Goal: Information Seeking & Learning: Learn about a topic

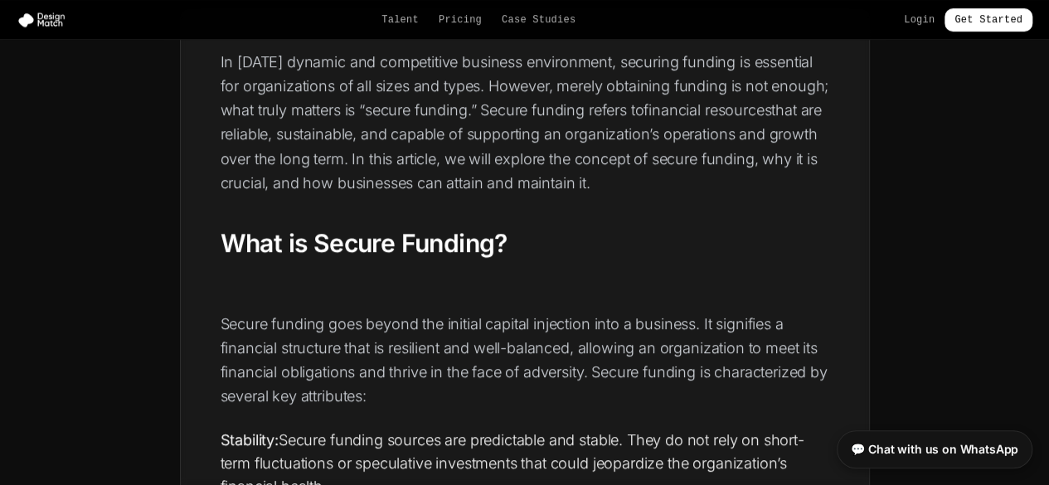
scroll to position [498, 0]
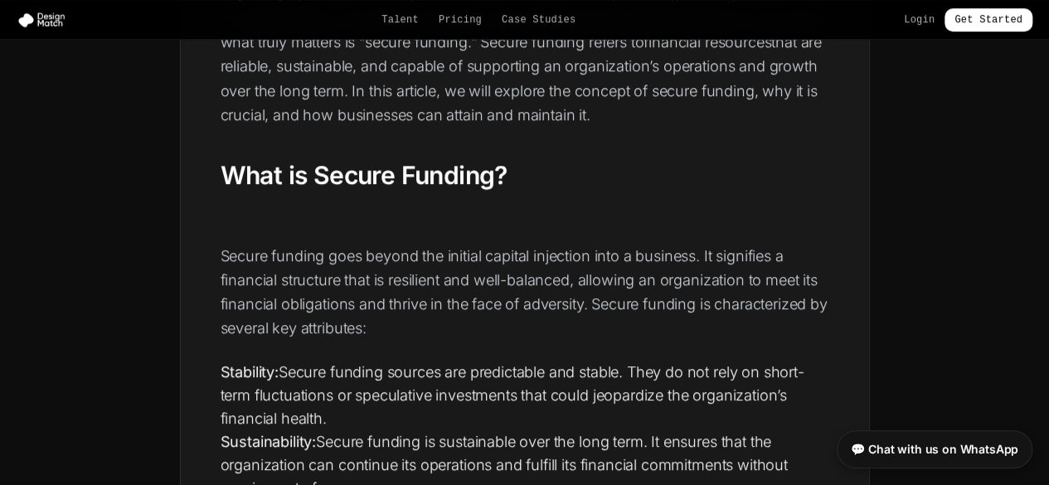
click at [348, 173] on h2 "What is Secure Funding?" at bounding box center [525, 176] width 609 height 32
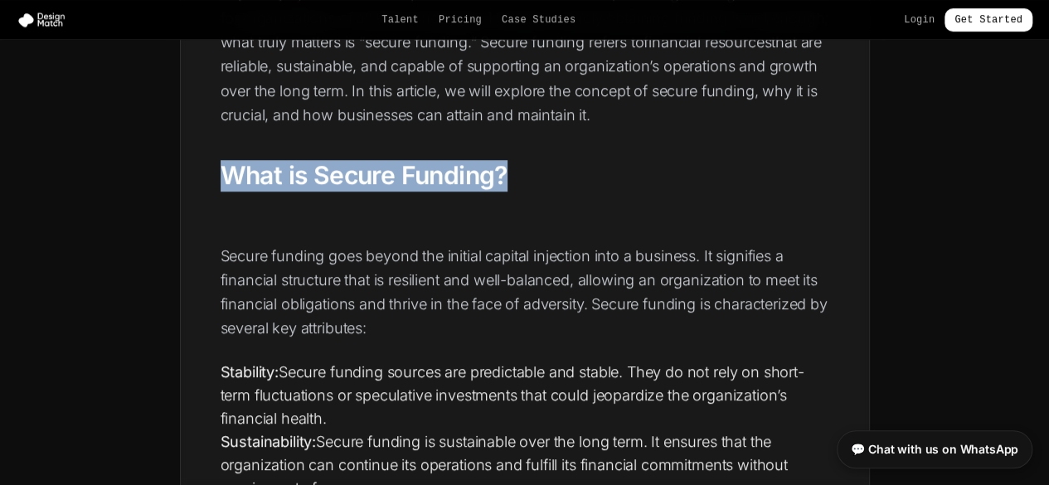
click at [348, 173] on h2 "What is Secure Funding?" at bounding box center [525, 176] width 609 height 32
click at [296, 173] on h2 "What is Secure Funding?" at bounding box center [525, 176] width 609 height 32
drag, startPoint x: 283, startPoint y: 171, endPoint x: 493, endPoint y: 181, distance: 210.9
click at [493, 181] on h2 "What is Secure Funding?" at bounding box center [525, 176] width 609 height 32
copy h2 "is Secure Funding"
